Goal: Task Accomplishment & Management: Manage account settings

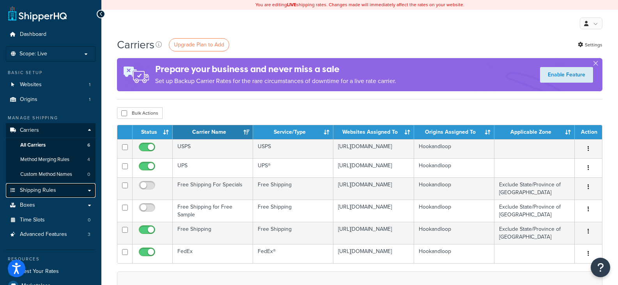
click at [41, 190] on span "Shipping Rules" at bounding box center [38, 190] width 36 height 7
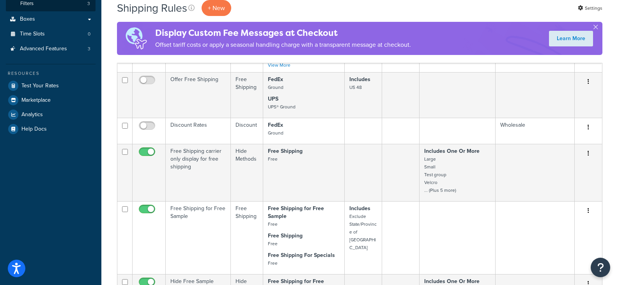
scroll to position [78, 0]
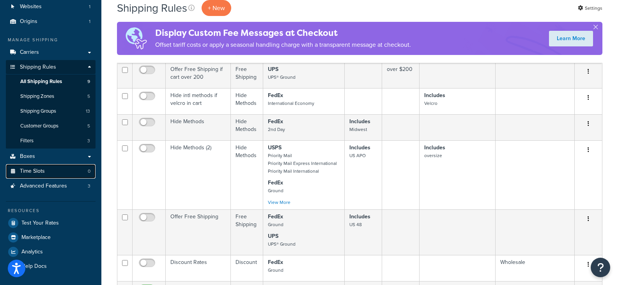
click at [49, 174] on link "Time Slots 0" at bounding box center [51, 171] width 90 height 14
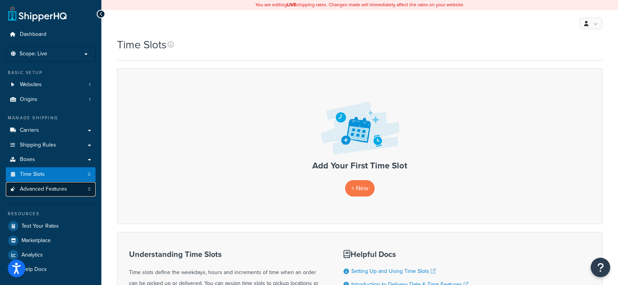
click at [33, 193] on link "Advanced Features 3" at bounding box center [51, 189] width 90 height 14
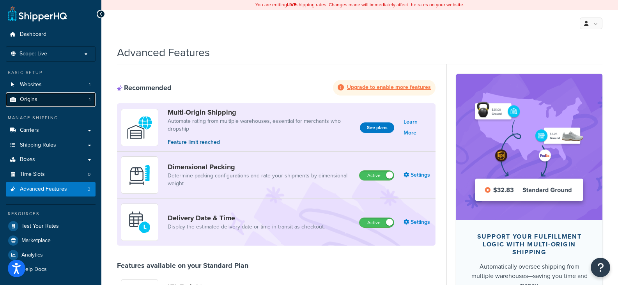
click at [35, 96] on span "Origins" at bounding box center [29, 99] width 18 height 7
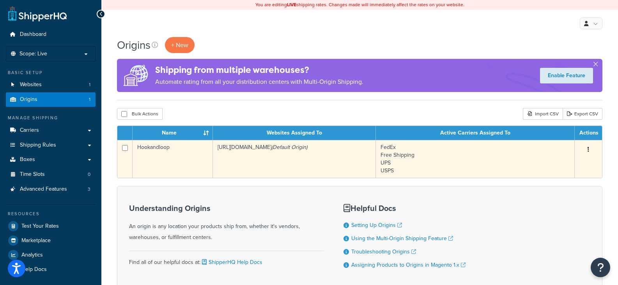
click at [331, 158] on td "https://hookandloop.com/ (Default Origin)" at bounding box center [294, 159] width 163 height 38
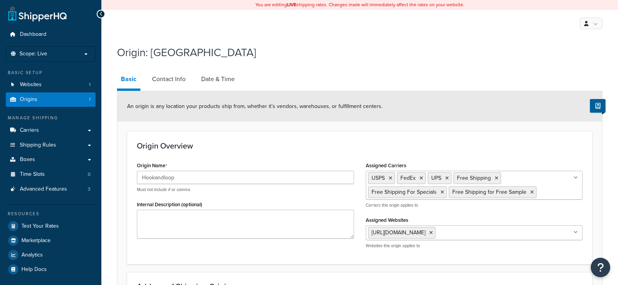
select select "9"
click at [209, 77] on link "Date & Time" at bounding box center [217, 79] width 41 height 19
select select "PER_SHIPPING_METHOD_TYPE"
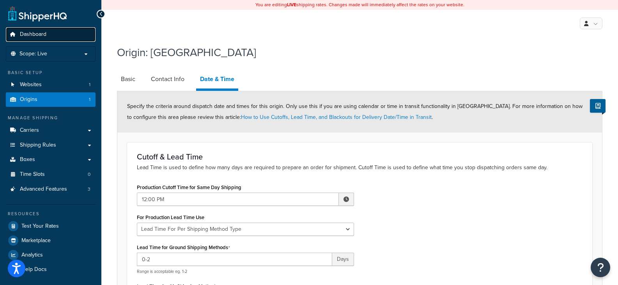
click at [33, 34] on span "Dashboard" at bounding box center [33, 34] width 27 height 7
